Goal: Navigation & Orientation: Find specific page/section

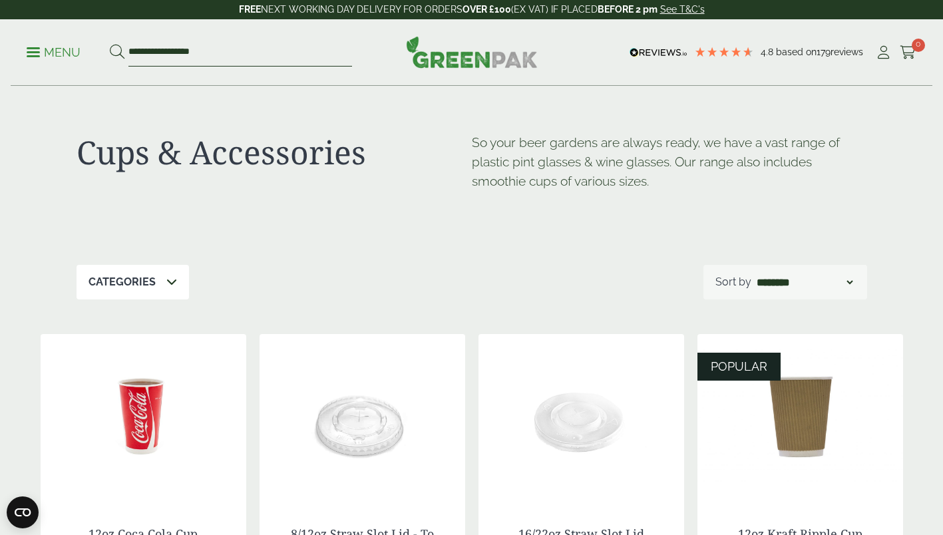
click at [210, 44] on input "**********" at bounding box center [240, 53] width 224 height 28
type input "*"
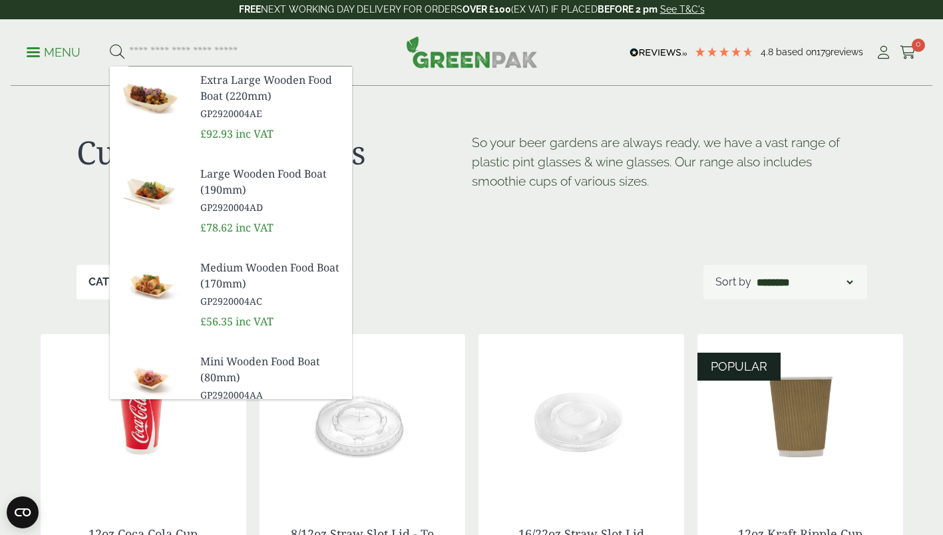
click at [41, 45] on p "Menu" at bounding box center [54, 53] width 54 height 16
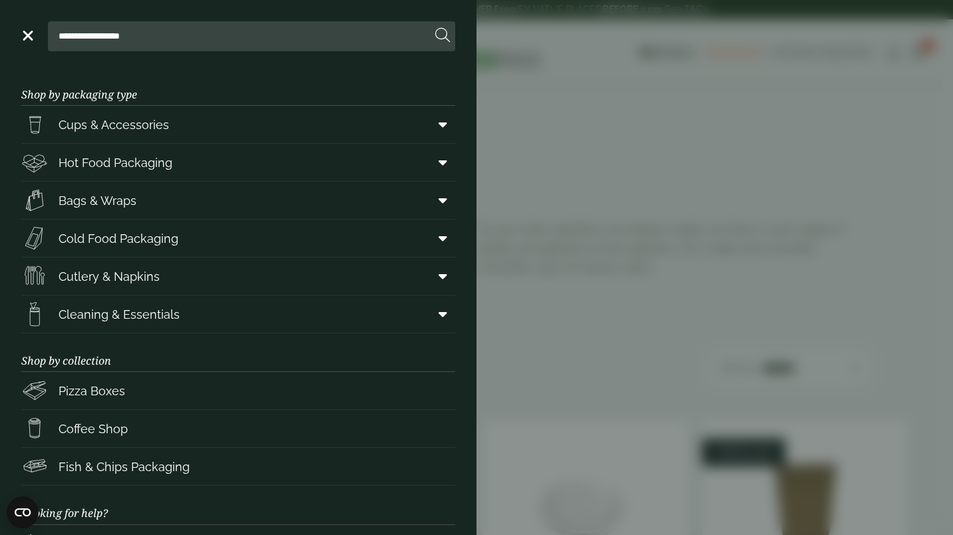
click at [161, 132] on span "Cups & Accessories" at bounding box center [114, 125] width 111 height 18
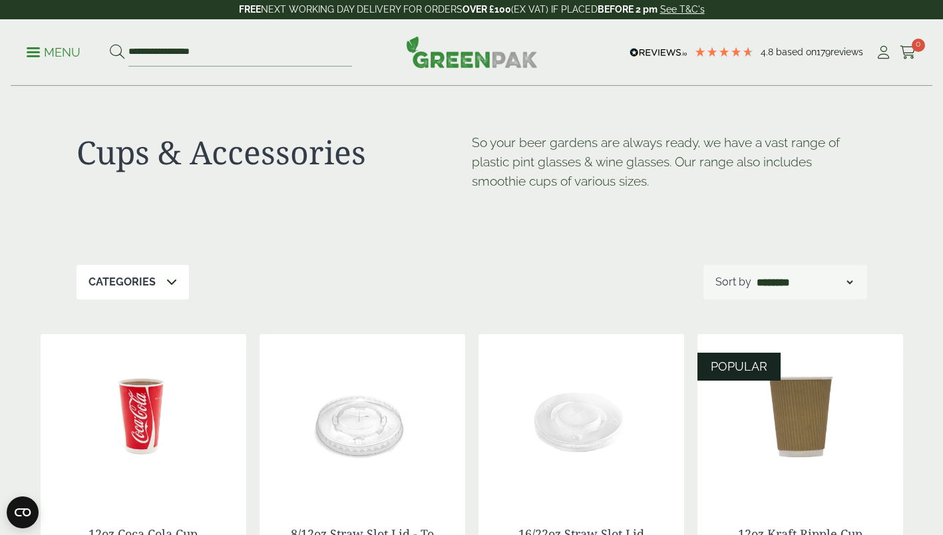
click at [152, 293] on div "Categories" at bounding box center [133, 282] width 112 height 35
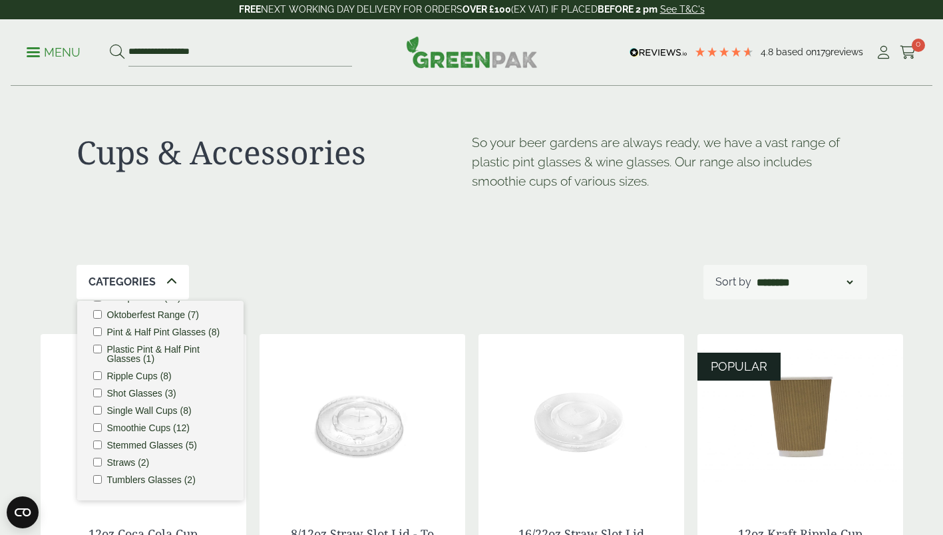
scroll to position [154, 0]
